Goal: Information Seeking & Learning: Learn about a topic

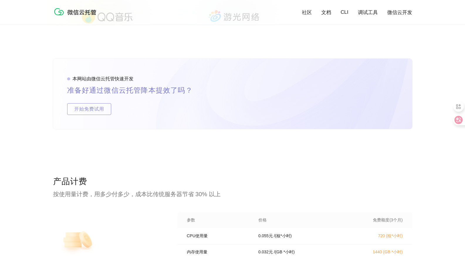
scroll to position [880, 0]
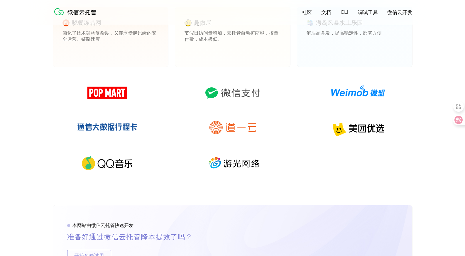
click at [314, 201] on div "合作伙伴 受到微信生态内各种规模公司（从初创公司到行业头部企业）中诸多开发团队的广泛使用 晓餐冻品网 简化了技术架构复杂度，又能享受腾讯级的安全运营、链路速度…" at bounding box center [232, 88] width 359 height 235
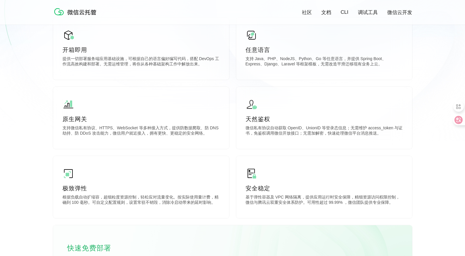
scroll to position [0, 0]
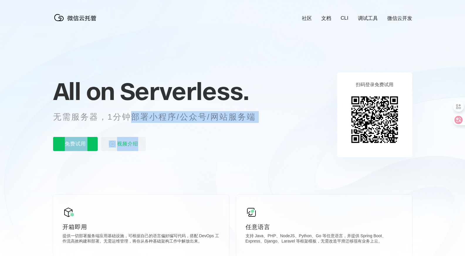
drag, startPoint x: 129, startPoint y: 121, endPoint x: 197, endPoint y: 126, distance: 67.6
click at [197, 126] on div "All on Serverless. 无需服务器，1分钟部署小程序/公众号/网站服务端 免费试用 视频介绍" at bounding box center [161, 114] width 217 height 85
click at [246, 142] on div "免费试用 视频介绍" at bounding box center [161, 144] width 217 height 14
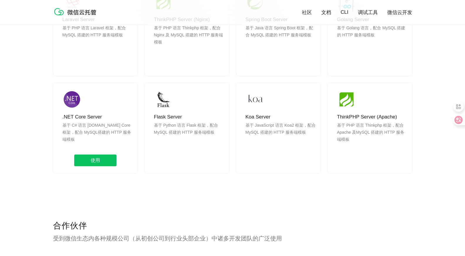
scroll to position [616, 0]
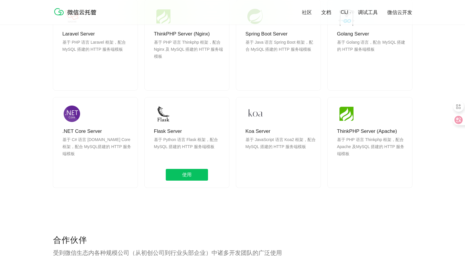
click at [154, 139] on p "基于 Python 语言 Flask 框架，配合 MySQL 搭建的 HTTP 服务端模板" at bounding box center [189, 150] width 70 height 28
drag, startPoint x: 154, startPoint y: 139, endPoint x: 223, endPoint y: 151, distance: 69.6
click at [223, 151] on p "基于 Python 语言 Flask 框架，配合 MySQL 搭建的 HTTP 服务端模板" at bounding box center [189, 150] width 70 height 28
click at [224, 155] on div "Flask Server 基于 Python 语言 Flask 框架，配合 MySQL 搭建的 HTTP 服务端模板 使用" at bounding box center [187, 142] width 84 height 90
click at [214, 155] on p "基于 Python 语言 Flask 框架，配合 MySQL 搭建的 HTTP 服务端模板" at bounding box center [189, 150] width 70 height 28
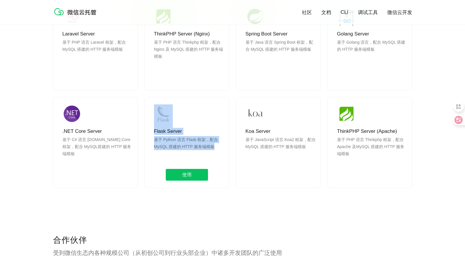
drag, startPoint x: 212, startPoint y: 149, endPoint x: 154, endPoint y: 122, distance: 64.2
click at [154, 123] on div "Flask Server 基于 Python 语言 Flask 框架，配合 MySQL 搭建的 HTTP 服务端模板 使用" at bounding box center [187, 142] width 84 height 90
click at [202, 130] on p "Flask Server" at bounding box center [189, 131] width 70 height 7
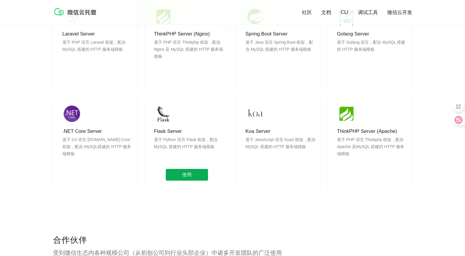
click at [197, 172] on span "使用" at bounding box center [187, 175] width 42 height 12
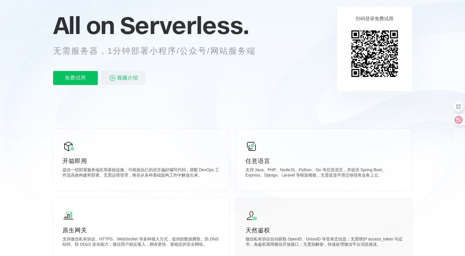
scroll to position [176, 0]
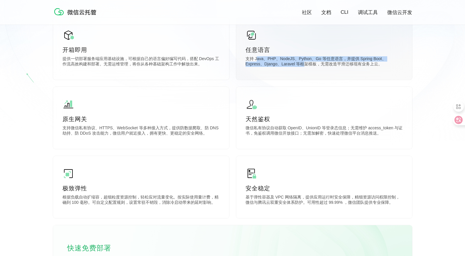
drag, startPoint x: 256, startPoint y: 56, endPoint x: 286, endPoint y: 68, distance: 32.4
click at [286, 68] on div "任意语言 支持 Java、PHP、NodeJS、Python、Go 等任意语言，并提供 Spring Boot、Express、Django、Laravel …" at bounding box center [324, 49] width 176 height 62
click at [338, 69] on div "任意语言 支持 Java、PHP、NodeJS、Python、Go 等任意语言，并提供 Spring Boot、Express、Django、Laravel …" at bounding box center [324, 49] width 176 height 62
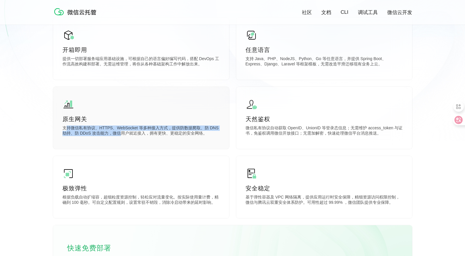
drag, startPoint x: 83, startPoint y: 131, endPoint x: 125, endPoint y: 136, distance: 42.2
click at [124, 135] on p "支持微信私有协议、HTTPS、WebSocket 等多种接入方式，提供防数据爬取、防 DNS 劫持、防 DDoS 攻击能力，微信用户就近接入，拥有更快、更稳定…" at bounding box center [140, 132] width 157 height 12
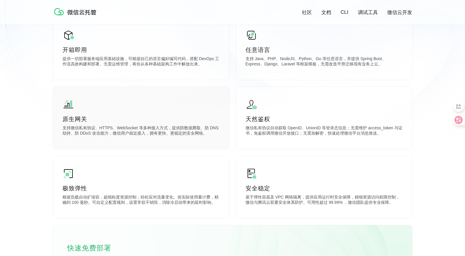
click at [163, 139] on div "原生网关 支持微信私有协议、HTTPS、WebSocket 等多种接入方式，提供防数据爬取、防 DNS 劫持、防 DDoS 攻击能力，微信用户就近接入，拥有更…" at bounding box center [141, 118] width 176 height 62
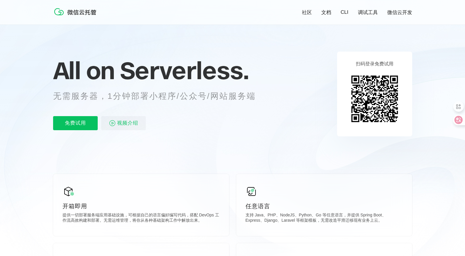
scroll to position [0, 0]
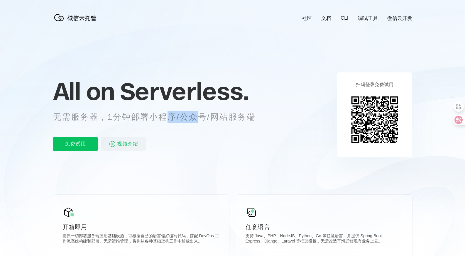
drag, startPoint x: 163, startPoint y: 115, endPoint x: 230, endPoint y: 123, distance: 67.1
click at [225, 122] on p "无需服务器，1分钟部署小程序/公众号/网站服务端" at bounding box center [159, 117] width 213 height 12
click at [285, 134] on icon at bounding box center [232, 158] width 563 height 317
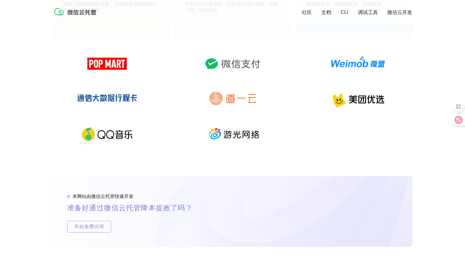
scroll to position [850, 0]
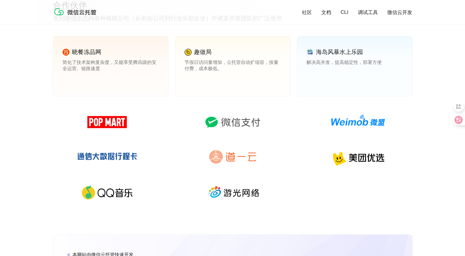
click at [227, 125] on img at bounding box center [232, 122] width 84 height 28
click at [277, 132] on div at bounding box center [232, 161] width 359 height 106
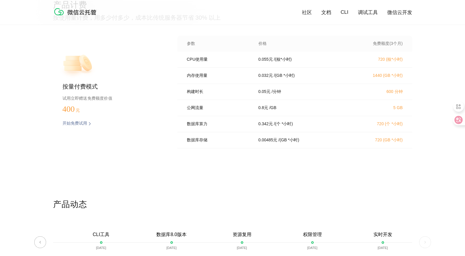
scroll to position [1144, 0]
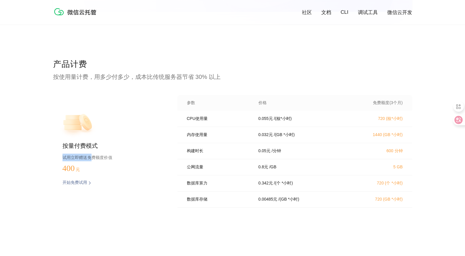
drag, startPoint x: 56, startPoint y: 152, endPoint x: 90, endPoint y: 160, distance: 34.9
click at [90, 160] on div "按量付费模式 试用立即赠送免费额度价值 400 元 开始免费试用 预估费用" at bounding box center [106, 153] width 106 height 116
click at [119, 171] on div "按量付费模式 试用立即赠送免费额度价值 400 元 开始免费试用 预估费用" at bounding box center [106, 153] width 106 height 116
drag, startPoint x: 384, startPoint y: 154, endPoint x: 410, endPoint y: 157, distance: 26.2
click at [410, 157] on div "构建时长 0.05 元 / 分钟 600 分钟" at bounding box center [294, 151] width 235 height 16
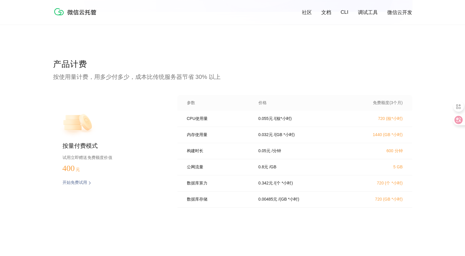
click at [426, 176] on div "产品计费 按使用量计费，用多少付多少，成本比传统服务器节省 30% 以上 按量付费模式 试用立即赠送免费额度价值 400 元 开始免费试用 预估费用 参数 价…" at bounding box center [232, 158] width 465 height 199
drag, startPoint x: 282, startPoint y: 171, endPoint x: 301, endPoint y: 172, distance: 18.8
click at [299, 172] on div "公网流量 0.8 元 / GB 5 GB" at bounding box center [294, 167] width 235 height 16
click at [336, 175] on div "公网流量 0.8 元 / GB 5 GB" at bounding box center [294, 167] width 235 height 16
click at [317, 174] on div "公网流量 0.8 元 / GB 5 GB" at bounding box center [294, 167] width 235 height 16
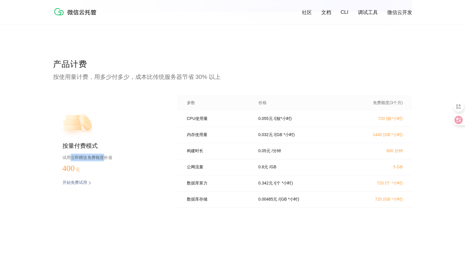
drag, startPoint x: 72, startPoint y: 157, endPoint x: 104, endPoint y: 157, distance: 32.0
click at [104, 157] on p "试用立即赠送免费额度价值" at bounding box center [110, 158] width 96 height 8
click at [124, 158] on p "试用立即赠送免费额度价值" at bounding box center [110, 158] width 96 height 8
drag, startPoint x: 198, startPoint y: 152, endPoint x: 235, endPoint y: 152, distance: 37.2
click at [235, 152] on p "构建时长" at bounding box center [218, 150] width 63 height 5
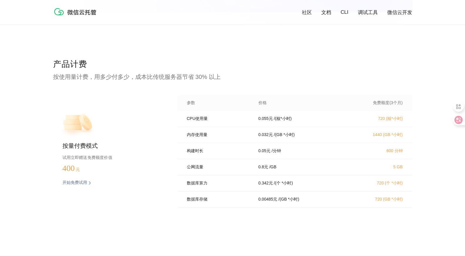
click at [279, 154] on p "/ 分钟" at bounding box center [276, 150] width 9 height 5
drag, startPoint x: 261, startPoint y: 155, endPoint x: 283, endPoint y: 156, distance: 22.3
click at [283, 154] on div "0.05 元 / 分钟" at bounding box center [300, 150] width 99 height 5
click at [316, 166] on div "公网流量 0.8 元 / GB 5 GB" at bounding box center [294, 167] width 235 height 16
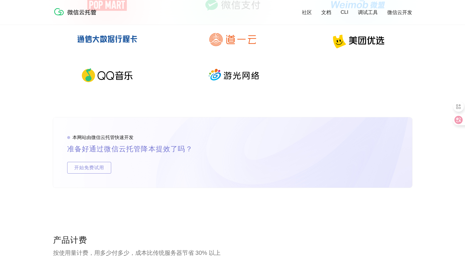
scroll to position [850, 0]
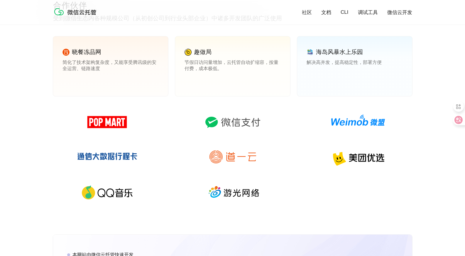
click at [102, 201] on img at bounding box center [107, 192] width 84 height 28
click at [105, 169] on img at bounding box center [107, 157] width 84 height 28
click at [106, 146] on img at bounding box center [107, 157] width 84 height 28
click at [111, 125] on img at bounding box center [107, 122] width 84 height 28
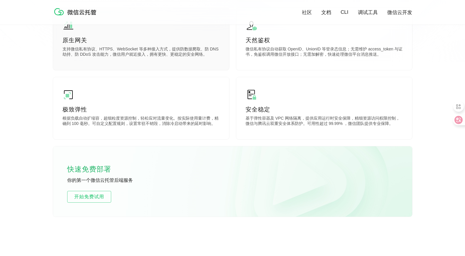
scroll to position [323, 0]
